Goal: Transaction & Acquisition: Book appointment/travel/reservation

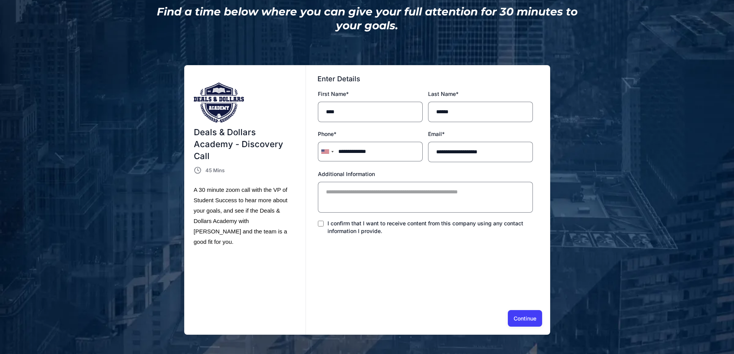
scroll to position [154, 0]
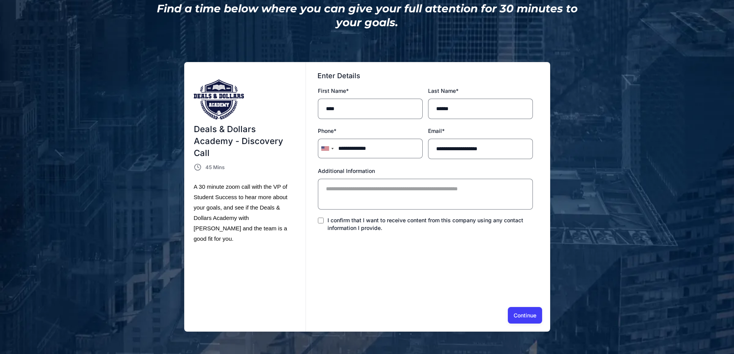
click at [536, 312] on button "Continue" at bounding box center [525, 315] width 34 height 16
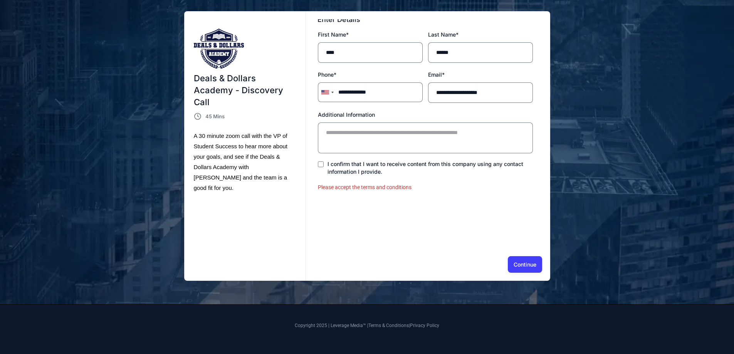
scroll to position [0, 0]
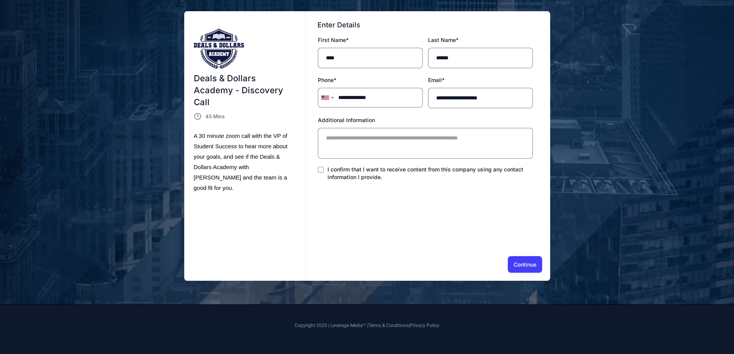
click at [519, 266] on button "Continue" at bounding box center [525, 264] width 34 height 16
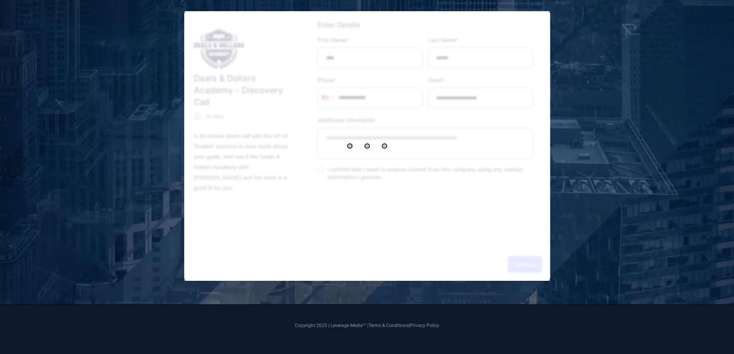
select select "*"
select select "****"
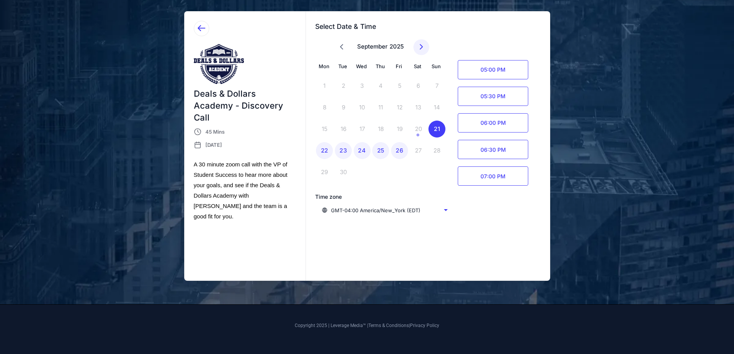
click at [497, 75] on span "05:00 PM" at bounding box center [493, 69] width 71 height 19
click at [481, 76] on span "05:00 PM" at bounding box center [474, 69] width 33 height 19
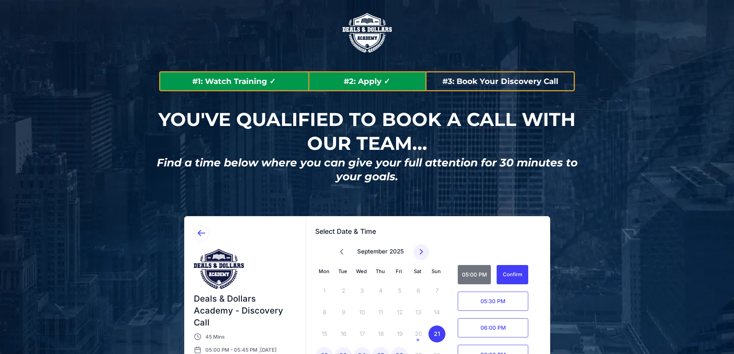
click at [528, 83] on strong "#3: Book Your Discovery Call" at bounding box center [500, 81] width 116 height 9
click at [408, 87] on div "#2: Apply ✓" at bounding box center [367, 81] width 119 height 20
click at [369, 84] on strong "#2: Apply ✓" at bounding box center [367, 81] width 47 height 9
click at [301, 84] on h2 "#1: Watch Training ✓" at bounding box center [234, 81] width 148 height 10
